Goal: Check status

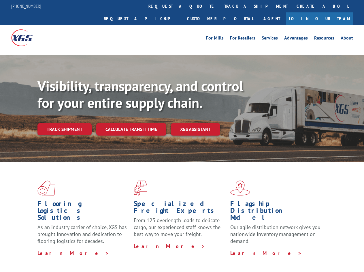
click at [182, 136] on div "Visibility, transparency, and control for your entire supply chain. Track shipm…" at bounding box center [200, 118] width 326 height 80
click at [220, 6] on link "track a shipment" at bounding box center [256, 6] width 72 height 12
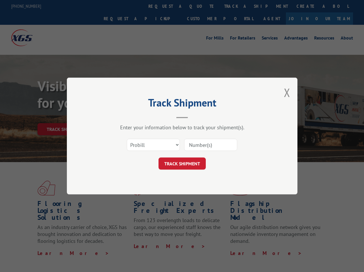
click at [201, 6] on div "Track Shipment Enter your information below to track your shipment(s). Select c…" at bounding box center [182, 136] width 364 height 272
click at [237, 6] on div "Track Shipment Enter your information below to track your shipment(s). Select c…" at bounding box center [182, 136] width 364 height 272
click at [64, 116] on div "Track Shipment Enter your information below to track your shipment(s). Select c…" at bounding box center [182, 136] width 364 height 272
click at [131, 116] on header "Track Shipment" at bounding box center [182, 109] width 173 height 20
click at [196, 116] on header "Track Shipment" at bounding box center [182, 109] width 173 height 20
